Goal: Information Seeking & Learning: Stay updated

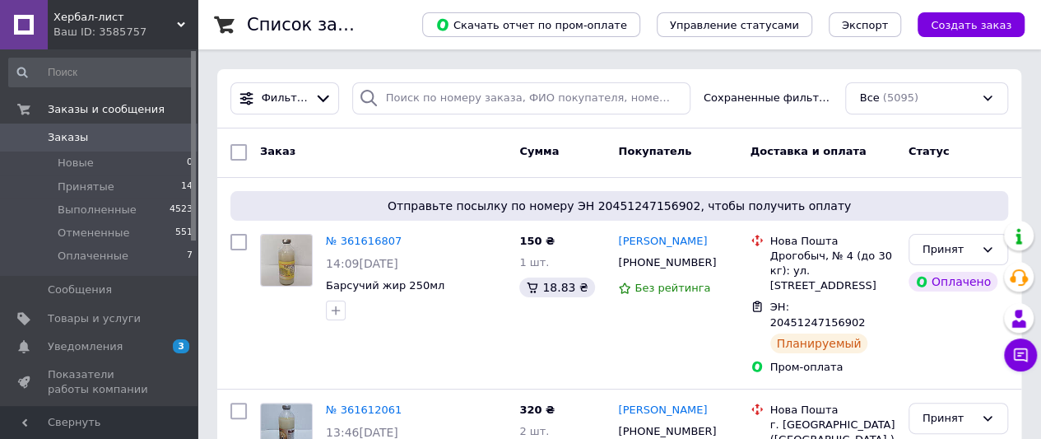
click at [117, 346] on span "Уведомления" at bounding box center [100, 346] width 105 height 15
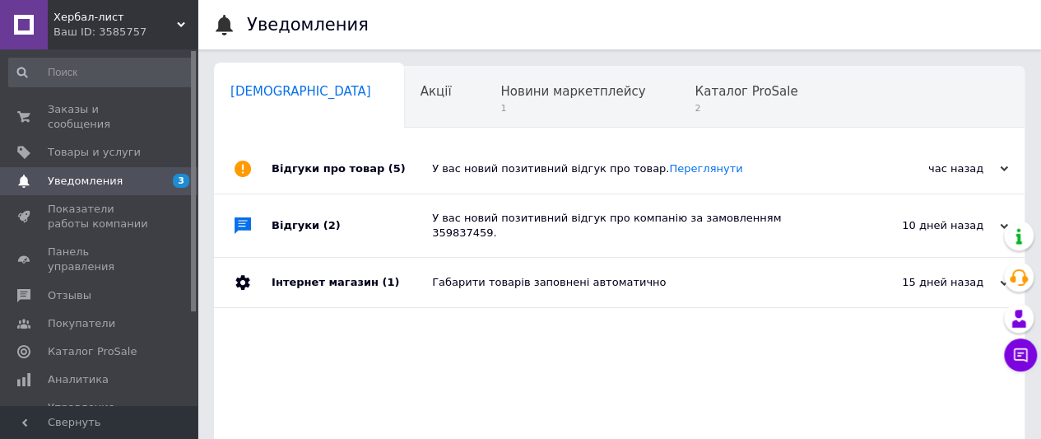
scroll to position [0, 5]
click at [479, 116] on div "Новини маркетплейсу 1" at bounding box center [576, 98] width 194 height 63
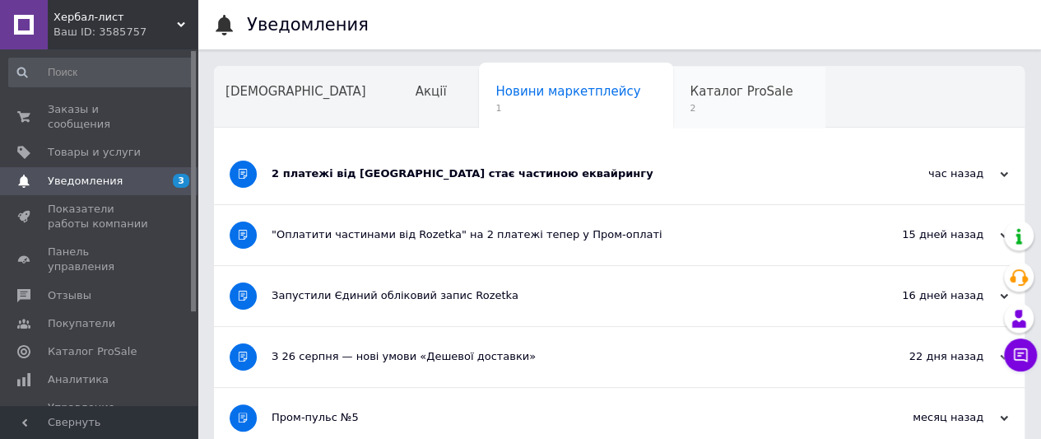
click at [690, 88] on span "Каталог ProSale" at bounding box center [741, 91] width 103 height 15
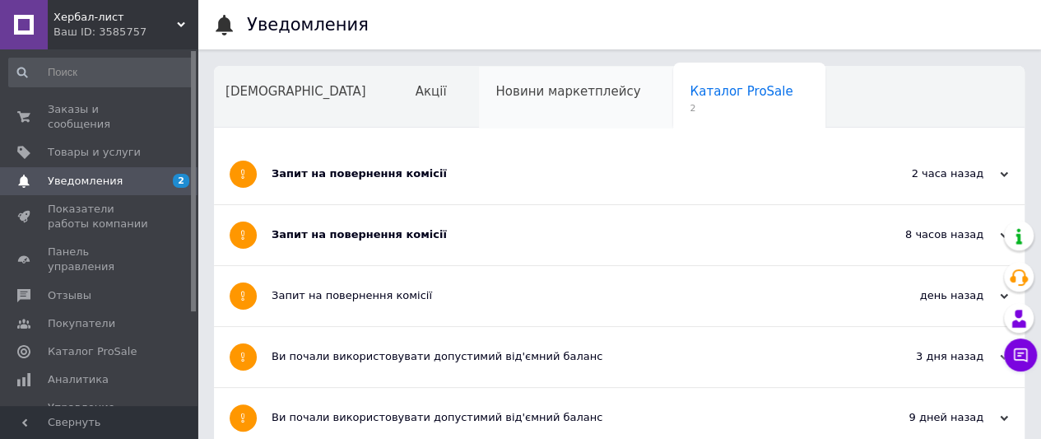
click at [517, 86] on span "Новини маркетплейсу" at bounding box center [568, 91] width 145 height 15
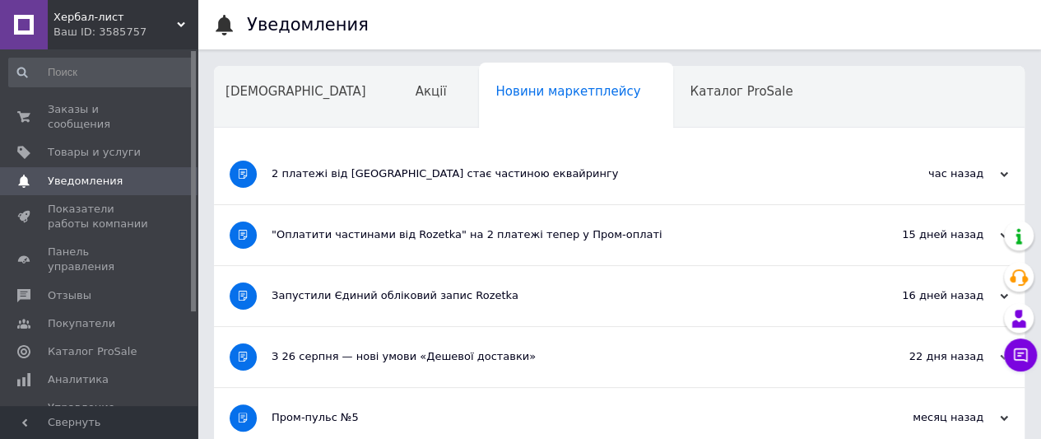
click at [993, 175] on div "час назад" at bounding box center [926, 173] width 165 height 15
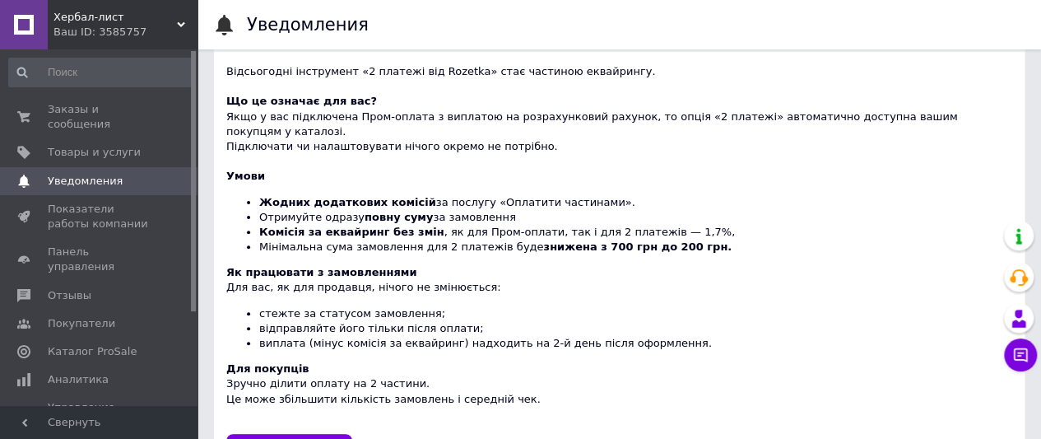
scroll to position [247, 0]
